Goal: Transaction & Acquisition: Purchase product/service

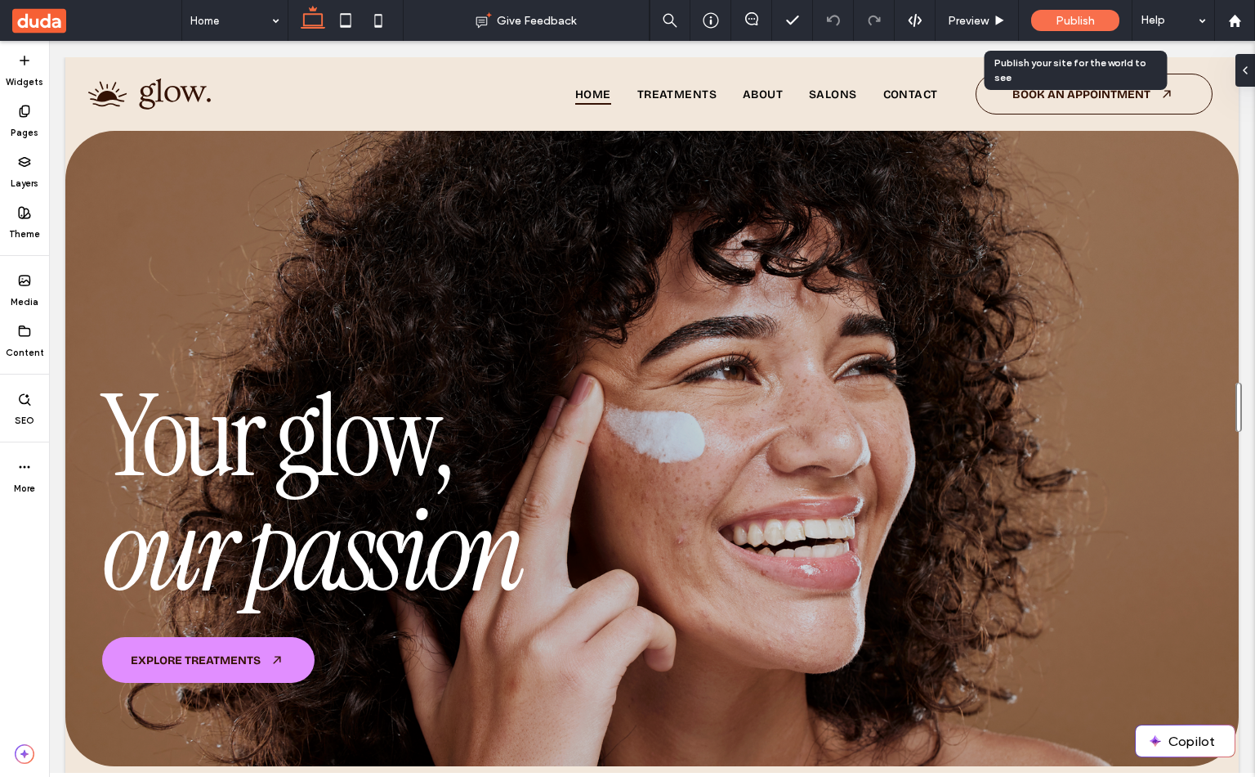
click at [1045, 20] on div "Publish" at bounding box center [1076, 20] width 88 height 21
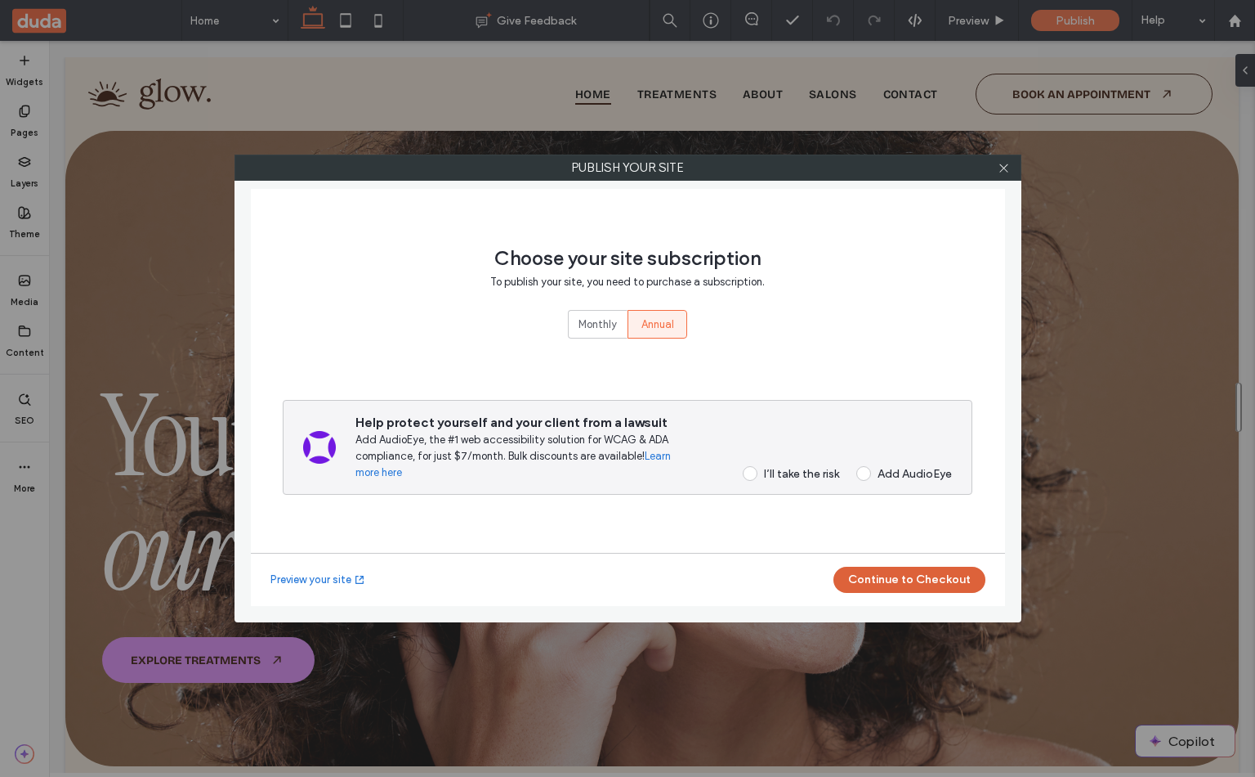
click at [902, 576] on button "Continue to Checkout" at bounding box center [910, 579] width 152 height 26
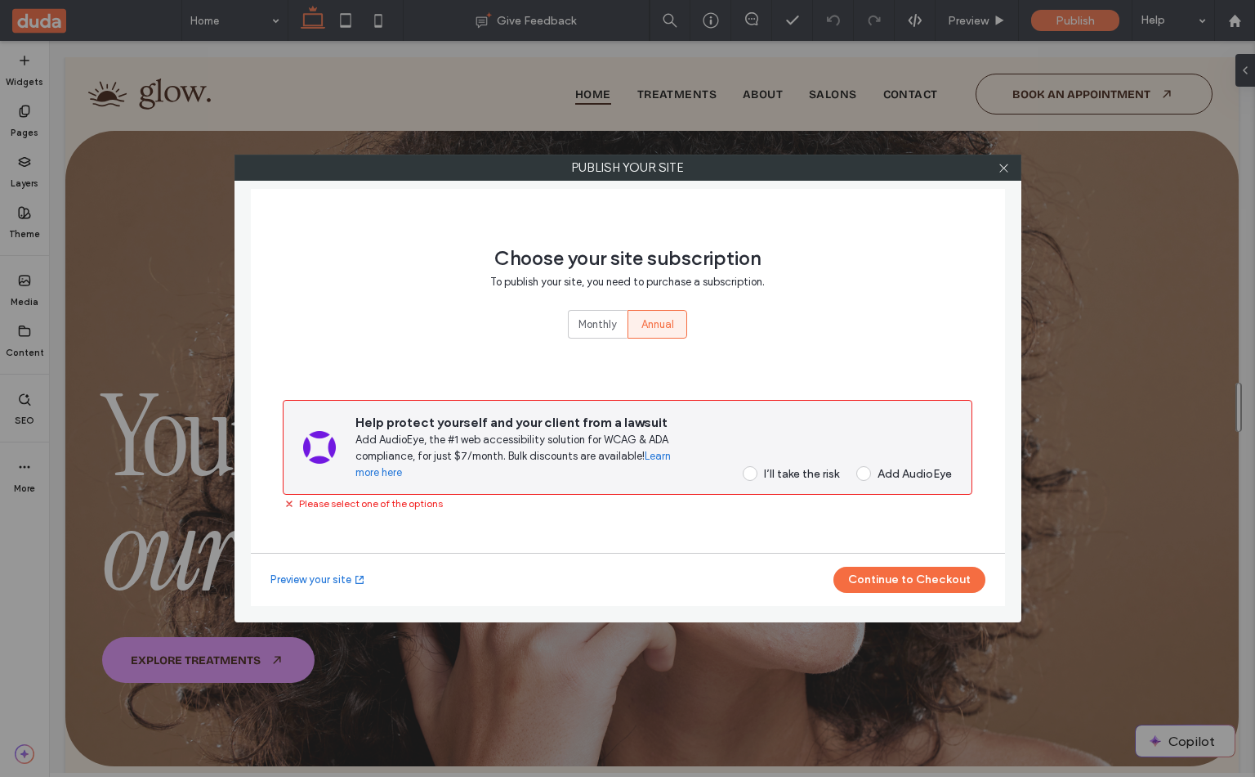
click at [766, 468] on div "I’ll take the risk" at bounding box center [801, 474] width 75 height 14
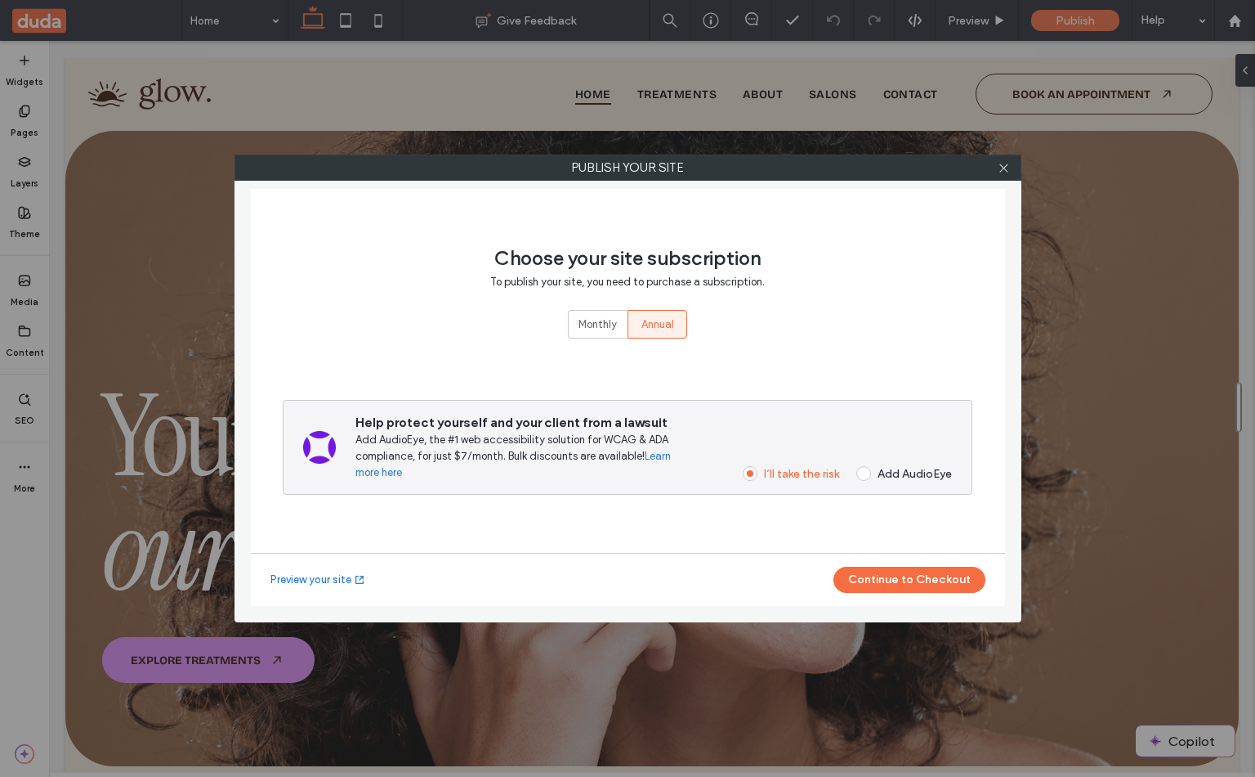
drag, startPoint x: 911, startPoint y: 486, endPoint x: 901, endPoint y: 472, distance: 17.0
click at [911, 486] on div "Help protect yourself and your client from a lawsuit Add AudioEye, the #1 web a…" at bounding box center [628, 447] width 690 height 95
click at [901, 470] on div "Add AudioEye" at bounding box center [915, 474] width 74 height 14
click at [906, 555] on div "Preview your site Continue to Checkout" at bounding box center [628, 579] width 754 height 53
click at [906, 575] on button "Continue to Checkout" at bounding box center [910, 579] width 152 height 26
